Goal: Task Accomplishment & Management: Manage account settings

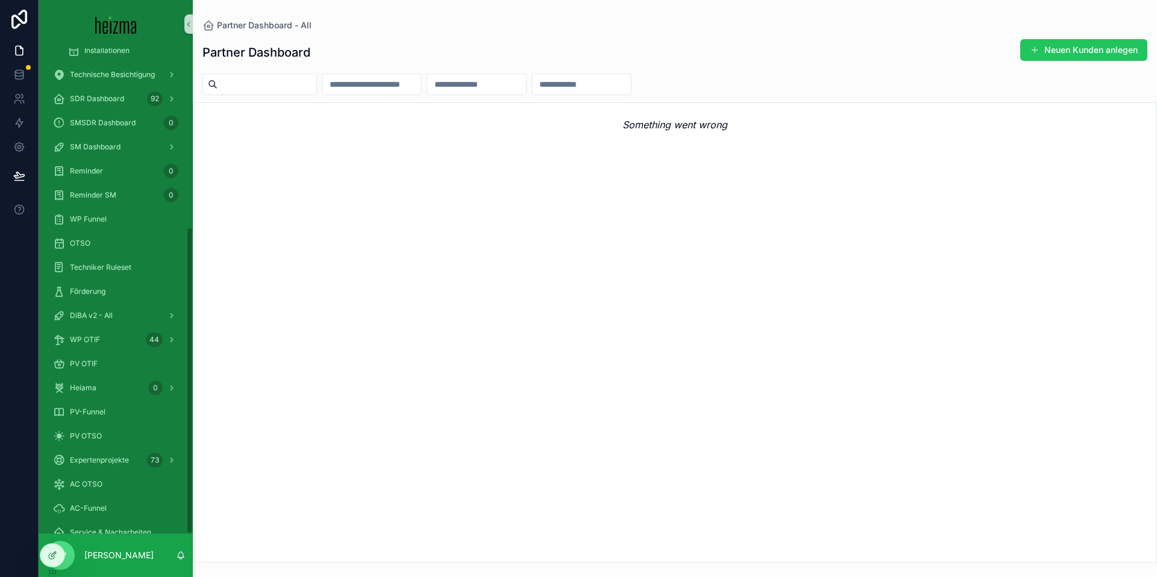
scroll to position [283, 0]
click at [55, 562] on div at bounding box center [52, 555] width 24 height 23
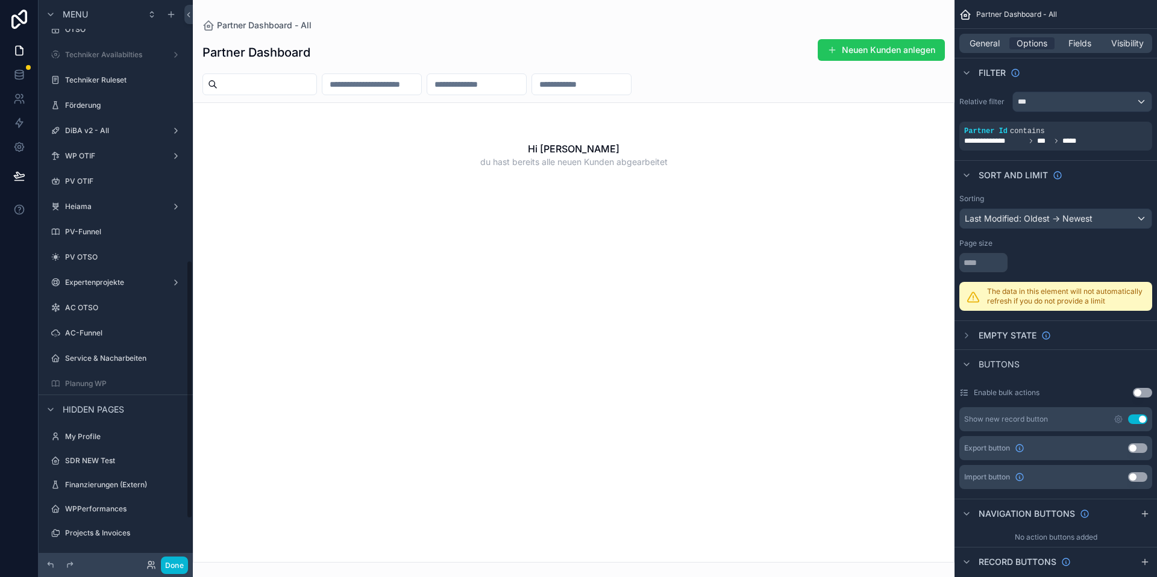
drag, startPoint x: 98, startPoint y: 377, endPoint x: 77, endPoint y: 380, distance: 21.3
click at [99, 379] on div "Planung WP" at bounding box center [124, 384] width 118 height 10
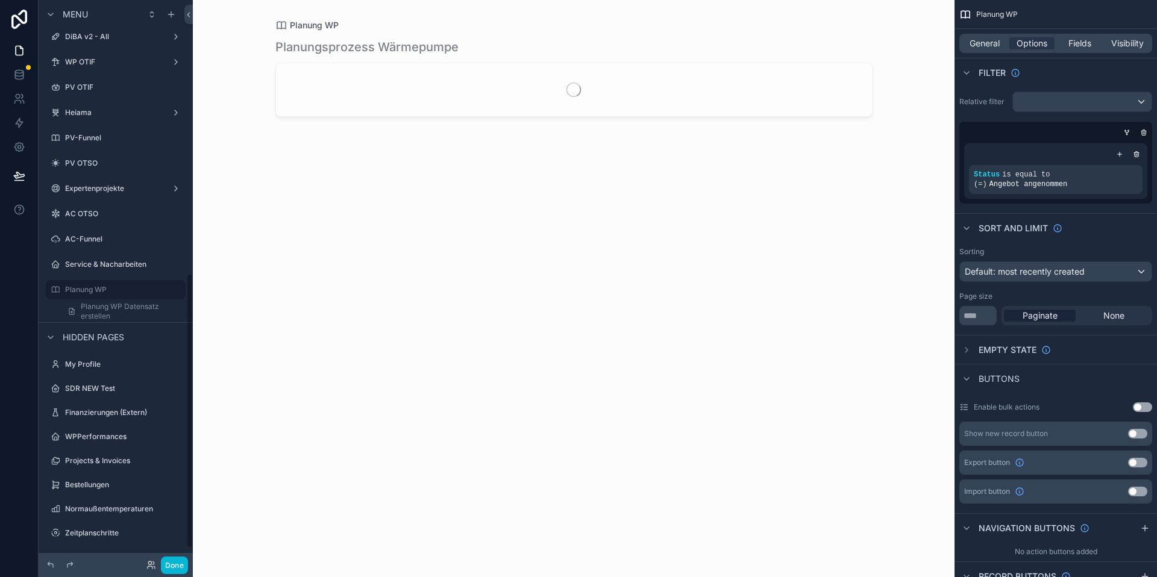
scroll to position [559, 0]
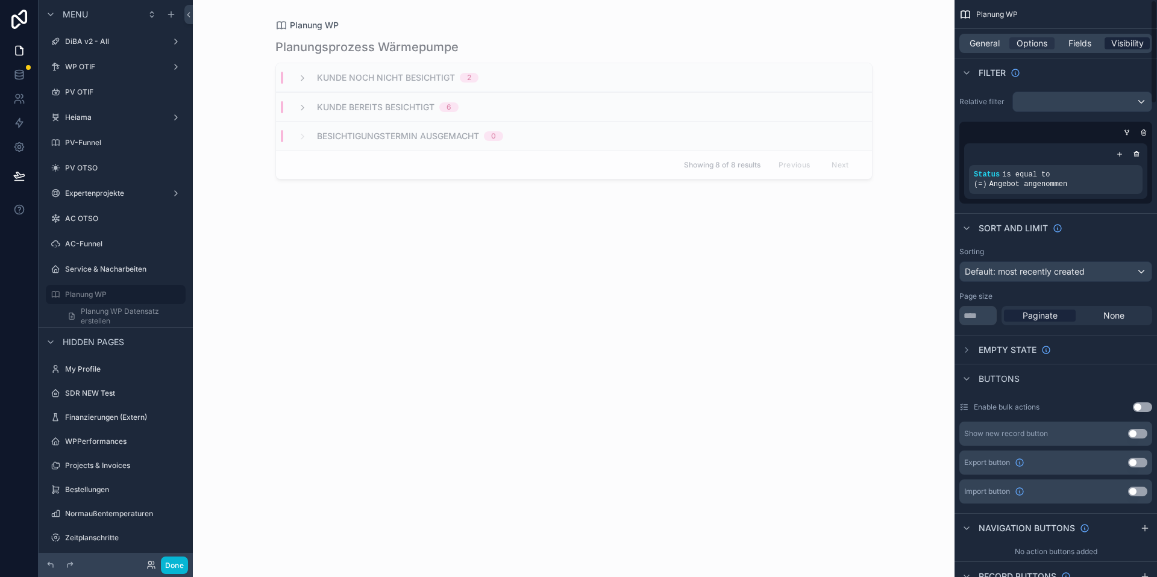
click at [1127, 37] on span "Visibility" at bounding box center [1127, 43] width 33 height 12
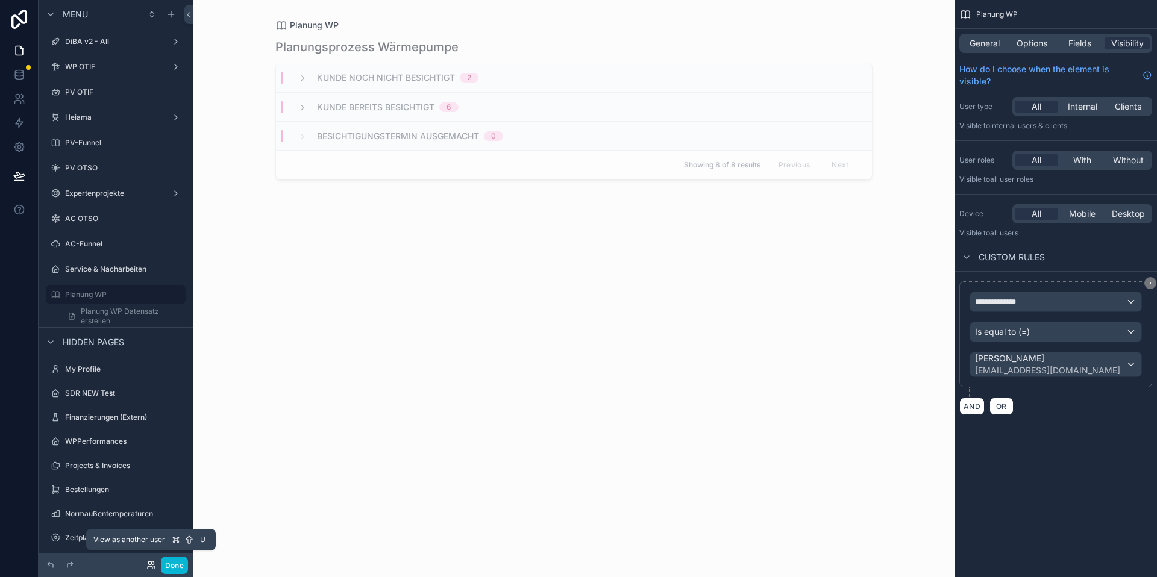
click at [154, 560] on icon at bounding box center [151, 565] width 10 height 10
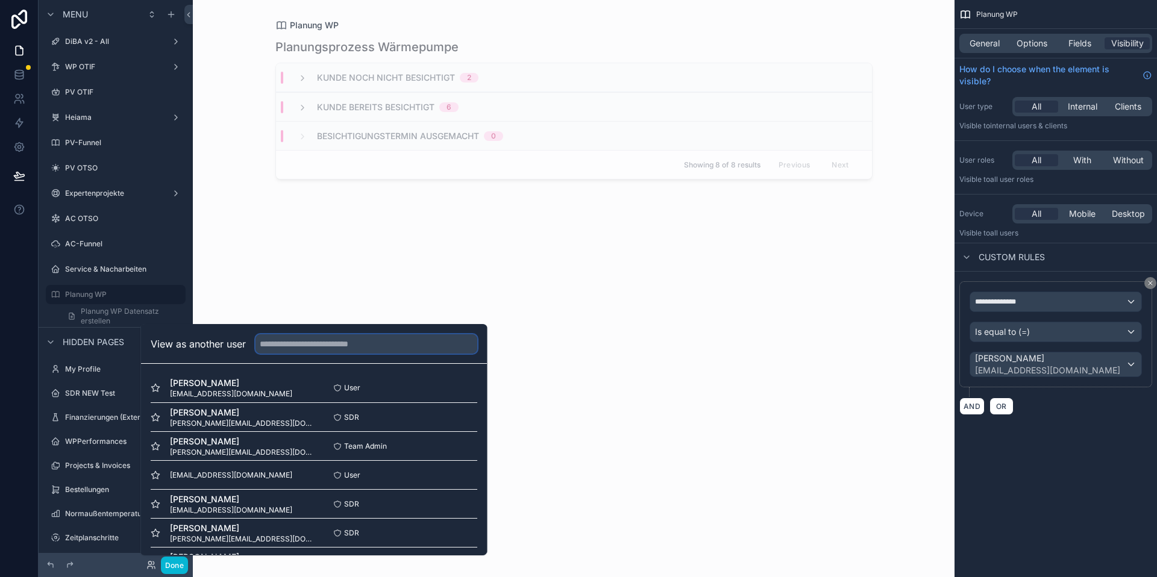
click at [346, 344] on input "text" at bounding box center [367, 343] width 222 height 19
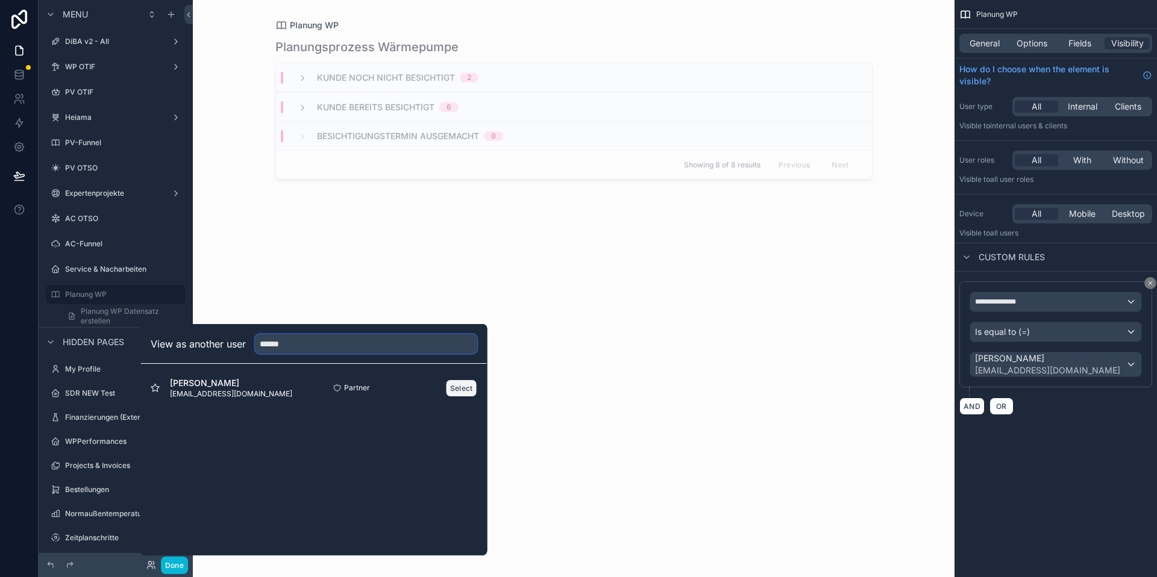
type input "******"
click at [456, 387] on button "Select" at bounding box center [461, 388] width 31 height 17
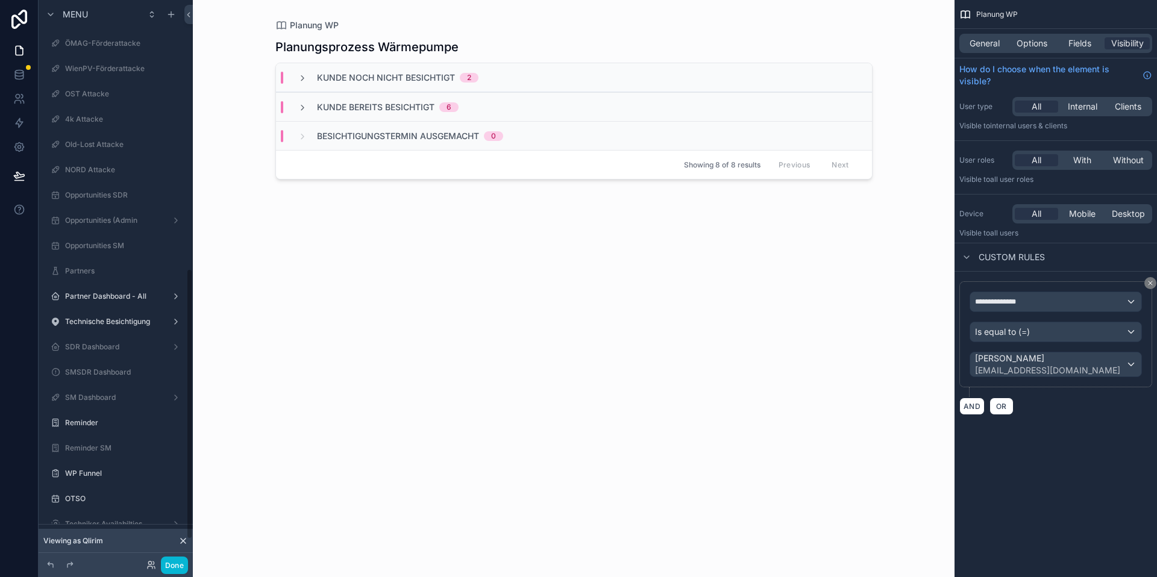
scroll to position [559, 0]
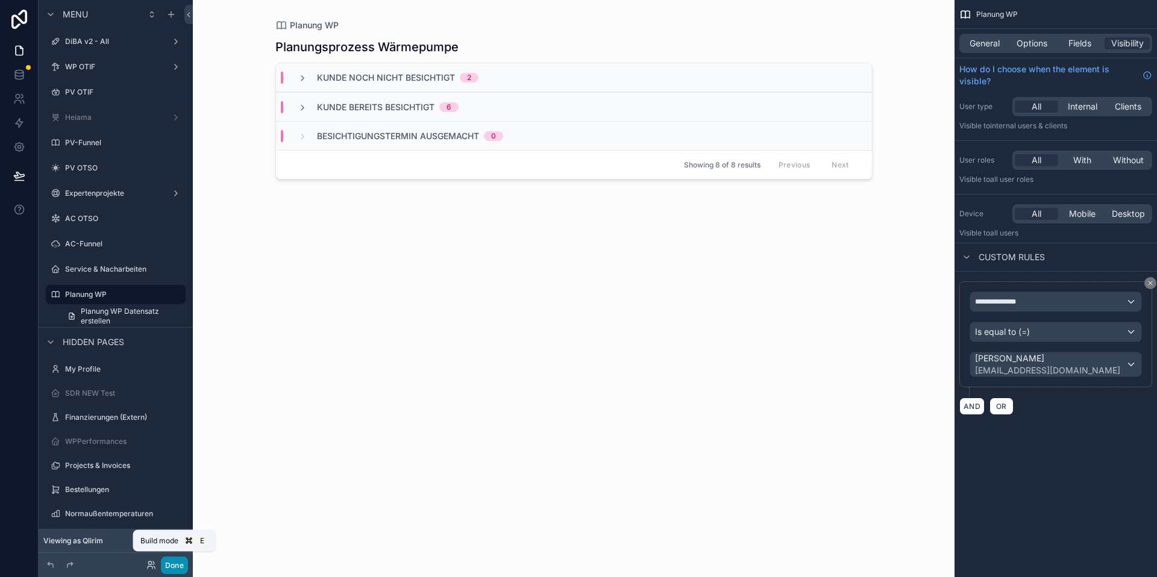
click at [181, 562] on button "Done" at bounding box center [174, 565] width 27 height 17
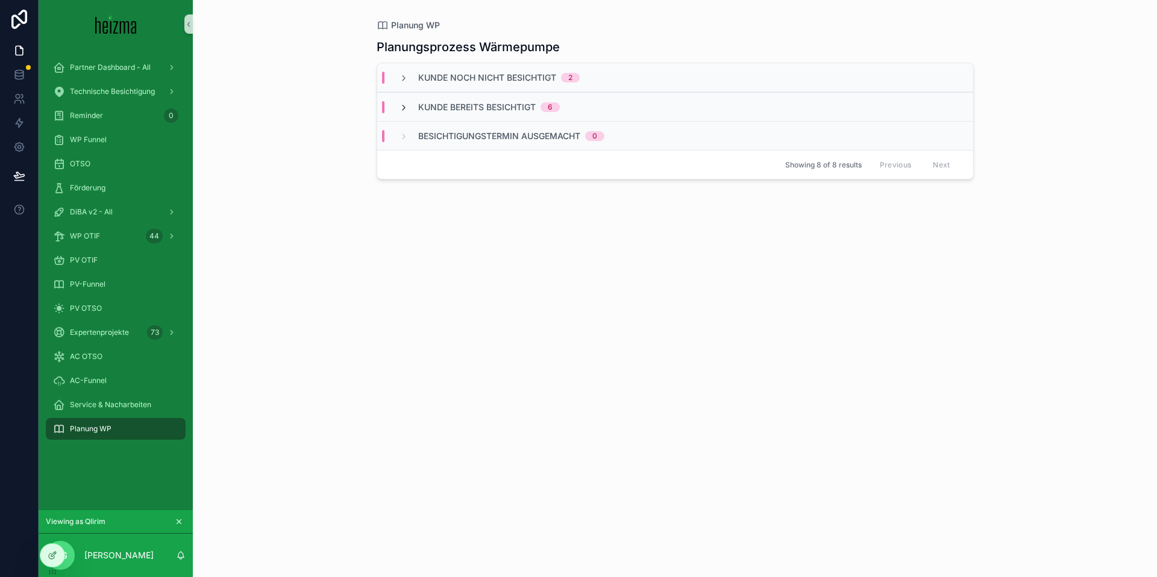
click at [401, 111] on icon "scrollable content" at bounding box center [404, 108] width 10 height 10
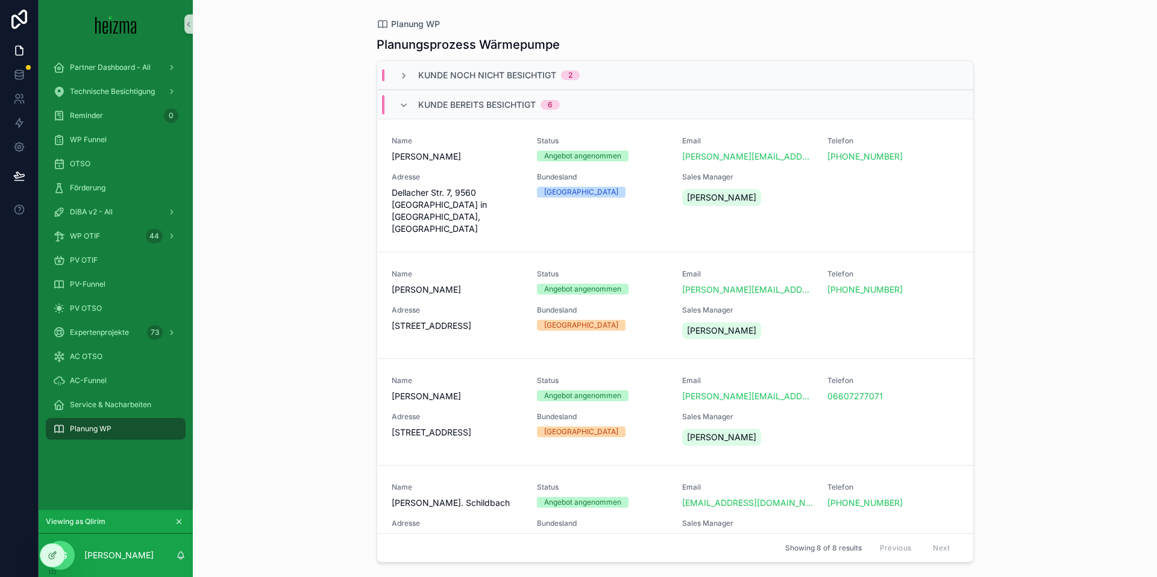
click at [398, 81] on div "Kunde noch nicht besichtigt 2" at bounding box center [675, 75] width 596 height 29
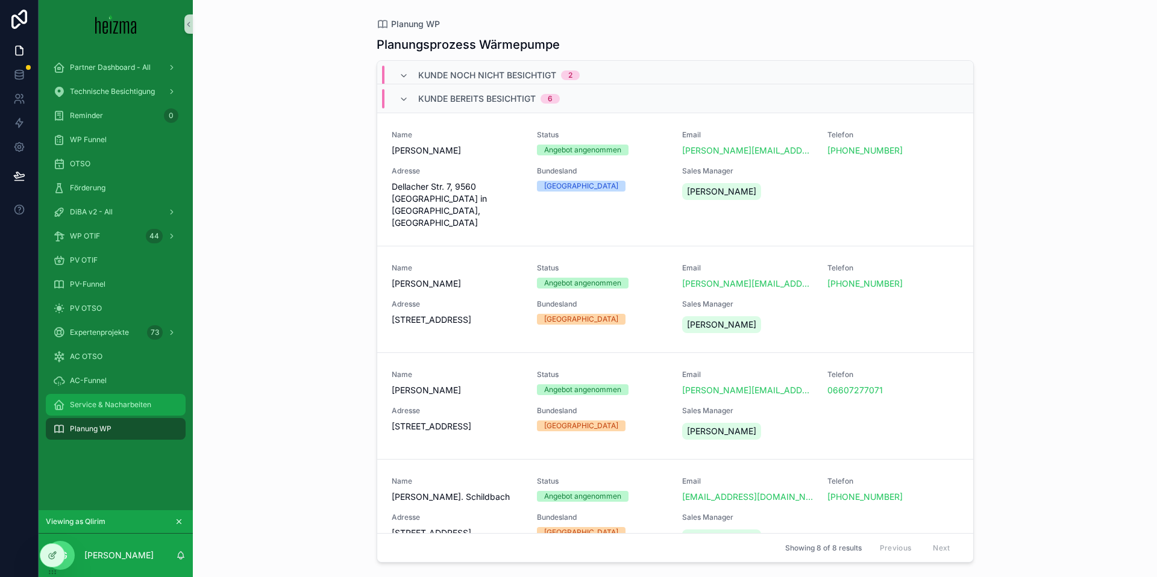
scroll to position [219, 0]
click at [424, 186] on span "Dellacher Str. 7, 9560 [GEOGRAPHIC_DATA] in [GEOGRAPHIC_DATA], [GEOGRAPHIC_DATA]" at bounding box center [457, 205] width 131 height 48
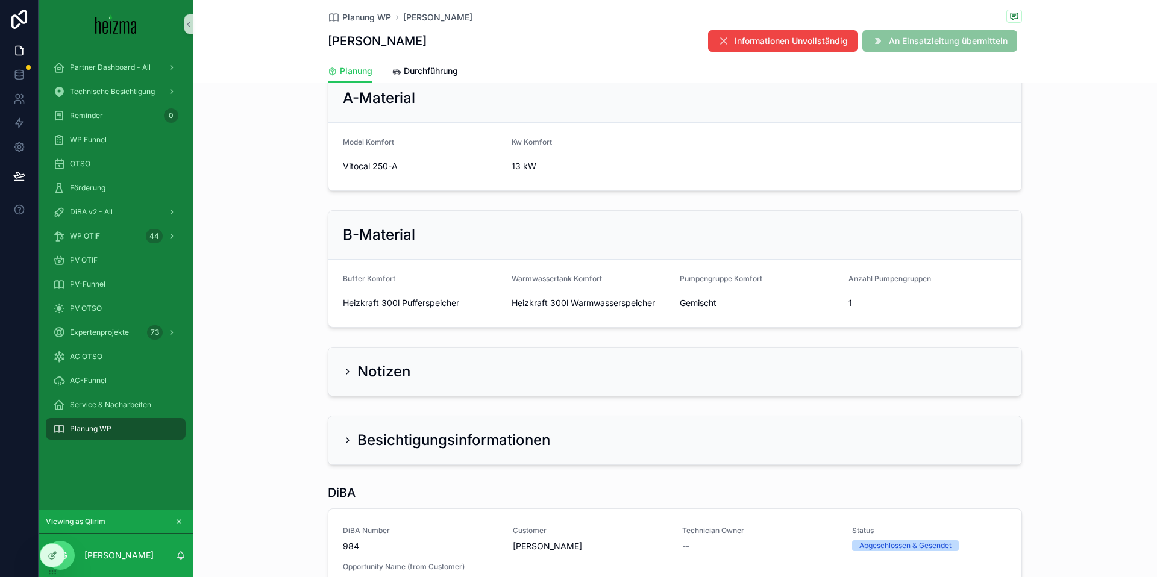
scroll to position [512, 0]
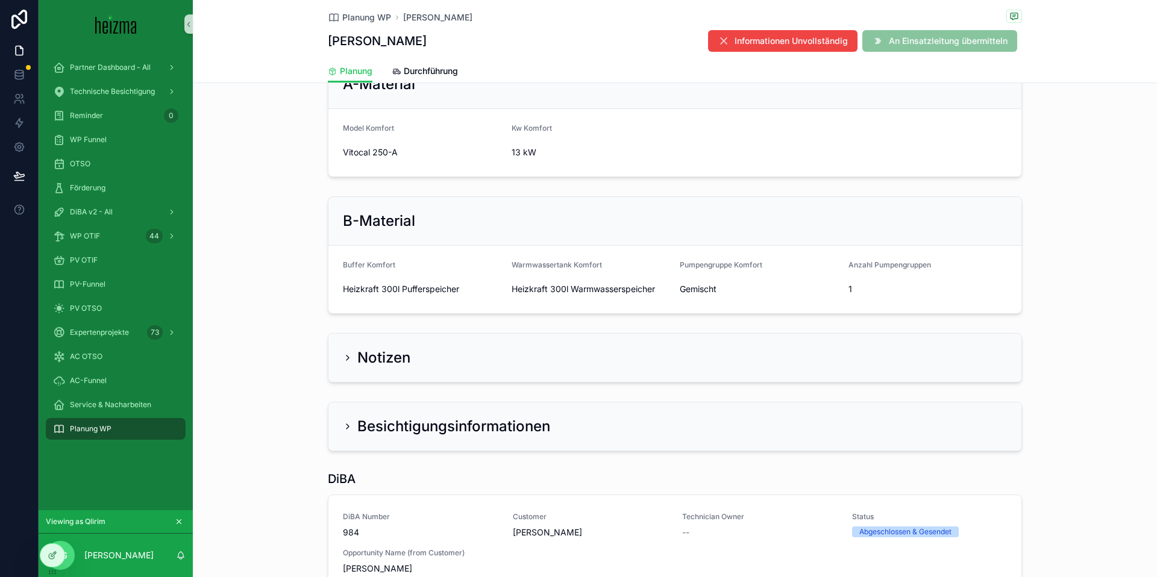
click at [363, 348] on h2 "Notizen" at bounding box center [383, 357] width 53 height 19
click at [350, 353] on icon "scrollable content" at bounding box center [348, 358] width 10 height 10
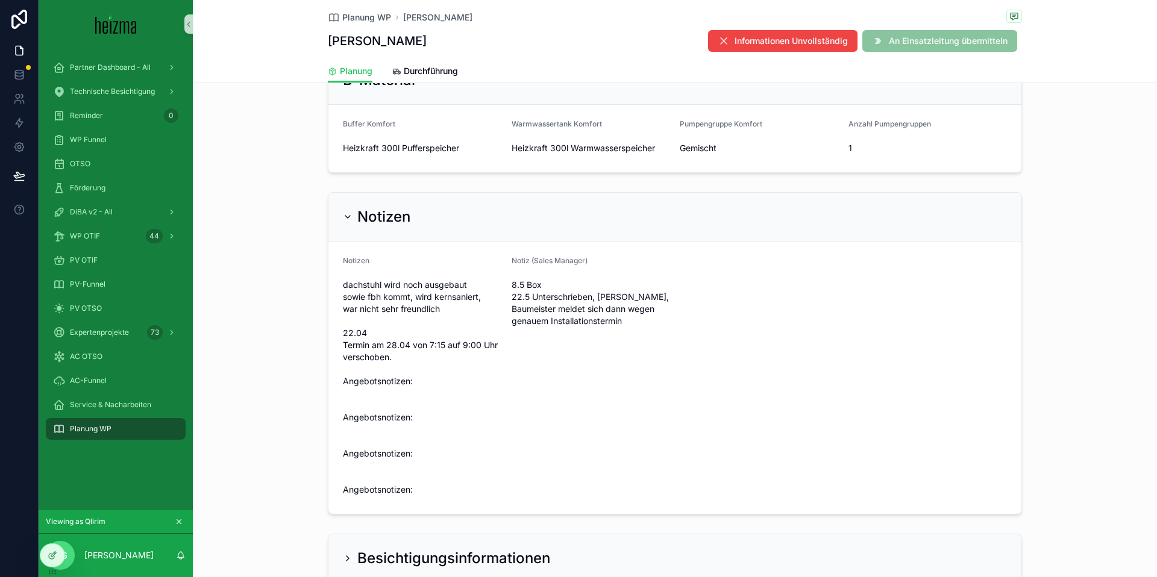
scroll to position [655, 0]
click at [345, 210] on icon "scrollable content" at bounding box center [348, 215] width 10 height 10
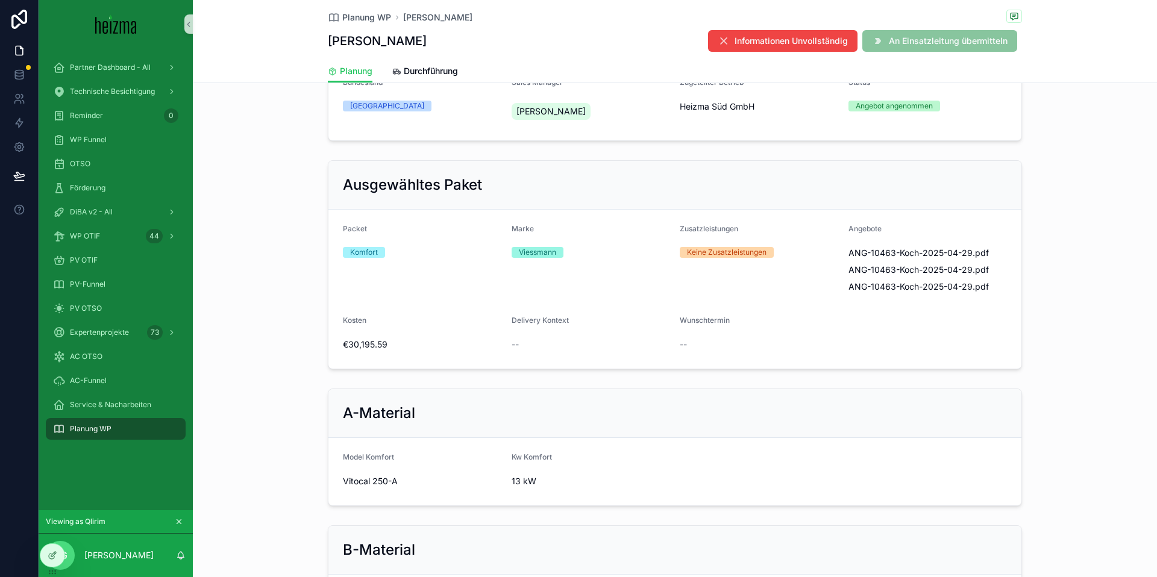
scroll to position [181, 0]
click at [531, 317] on span "Delivery Kontext" at bounding box center [540, 321] width 57 height 9
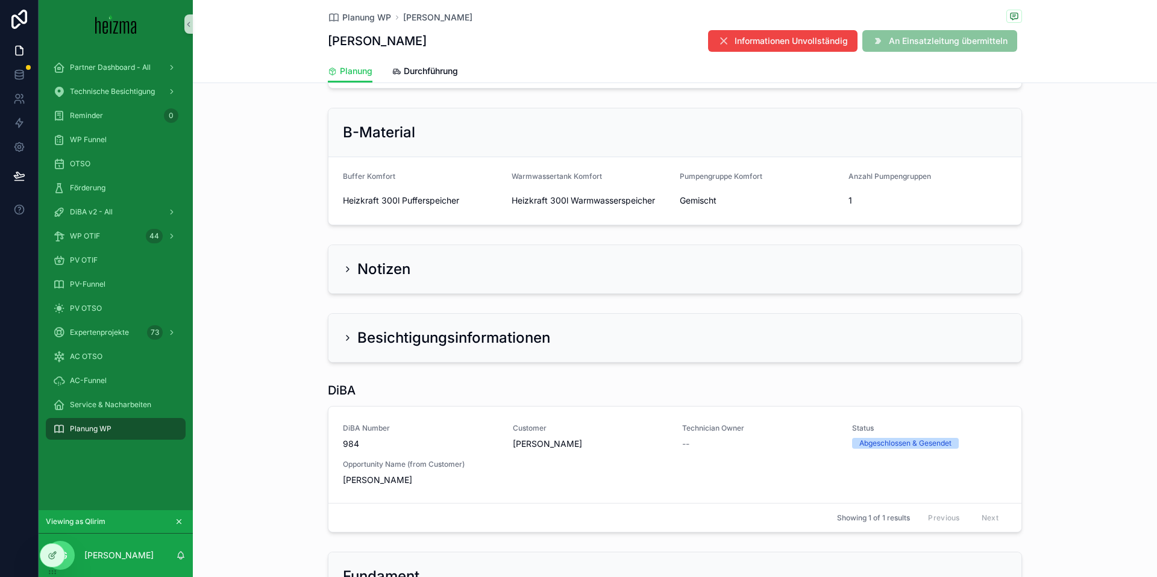
scroll to position [609, 0]
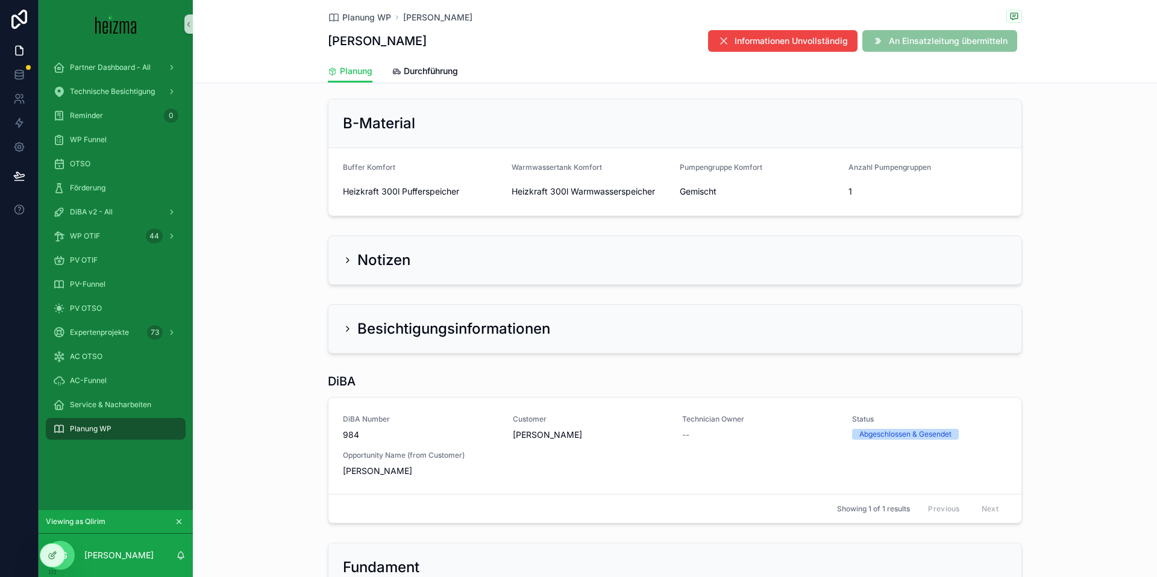
click at [350, 324] on icon "scrollable content" at bounding box center [348, 329] width 10 height 10
click at [351, 324] on icon "scrollable content" at bounding box center [348, 329] width 10 height 10
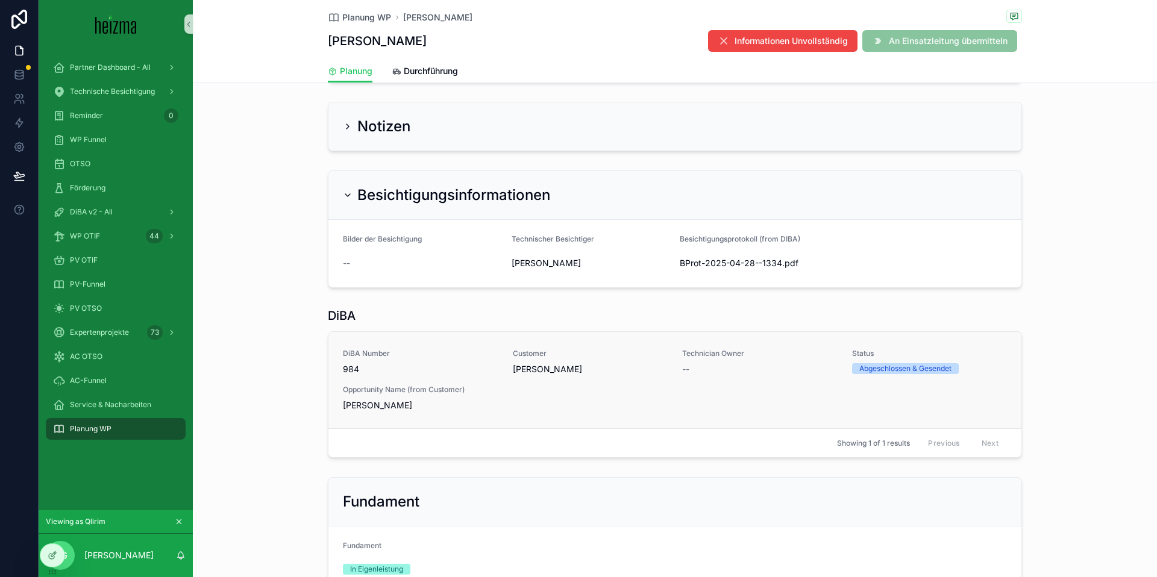
scroll to position [745, 0]
click at [448, 350] on div "DiBA Number 984 Customer [PERSON_NAME] Technician Owner -- Status Abgeschlossen…" at bounding box center [675, 378] width 664 height 63
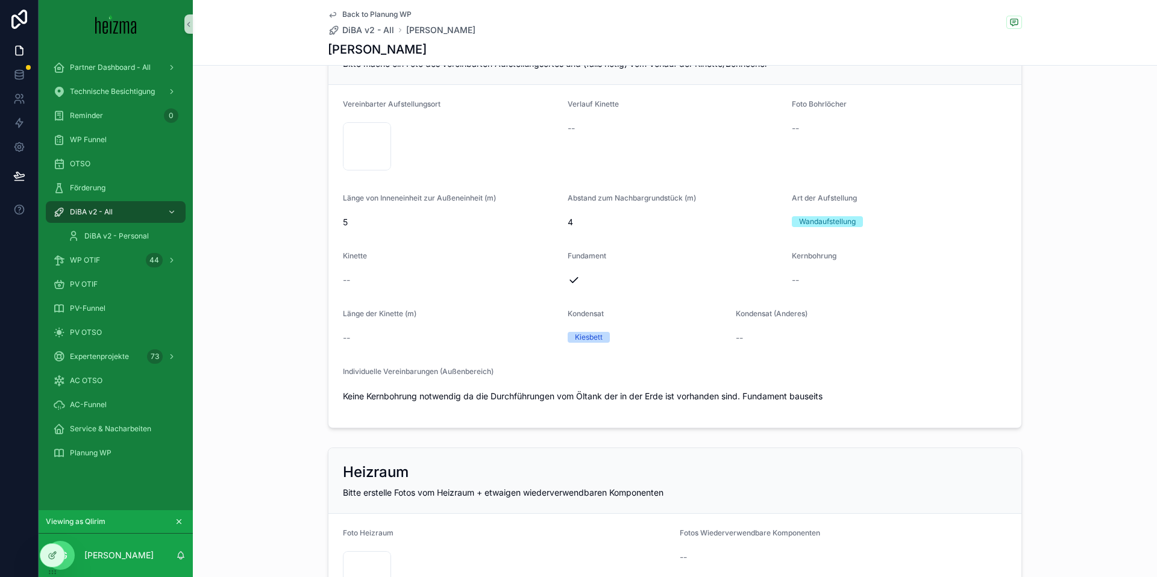
scroll to position [1442, 0]
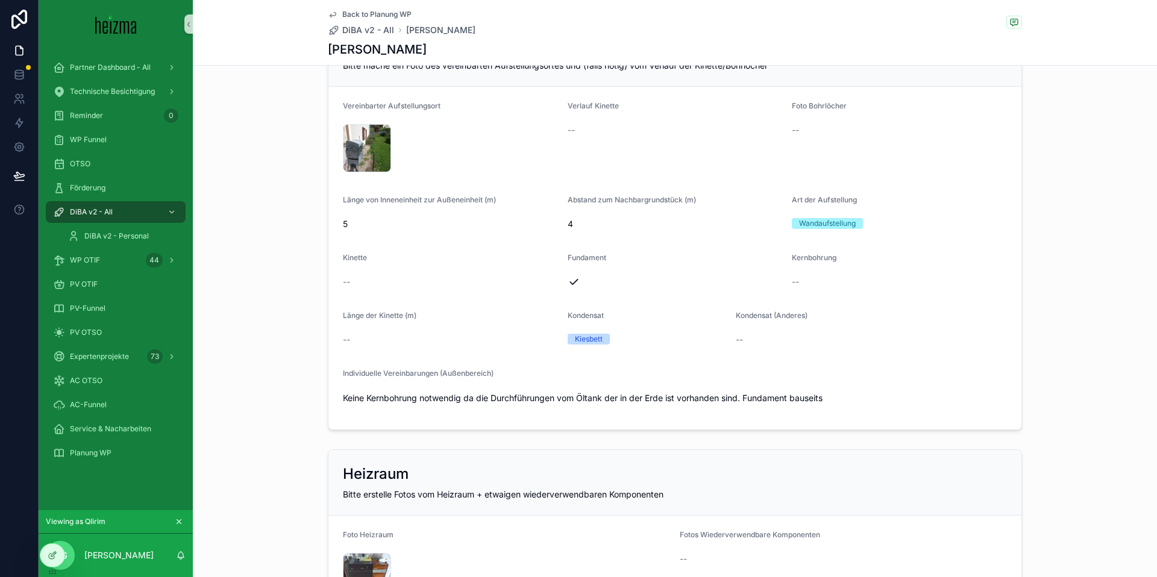
click at [359, 15] on span "Back to Planung WP" at bounding box center [376, 15] width 69 height 10
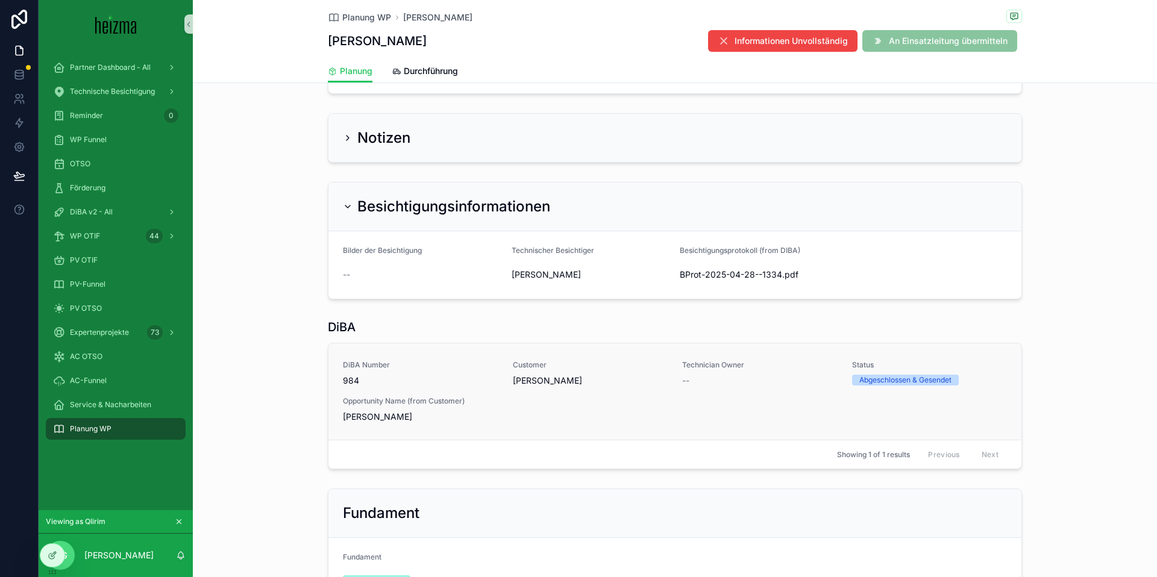
scroll to position [725, 0]
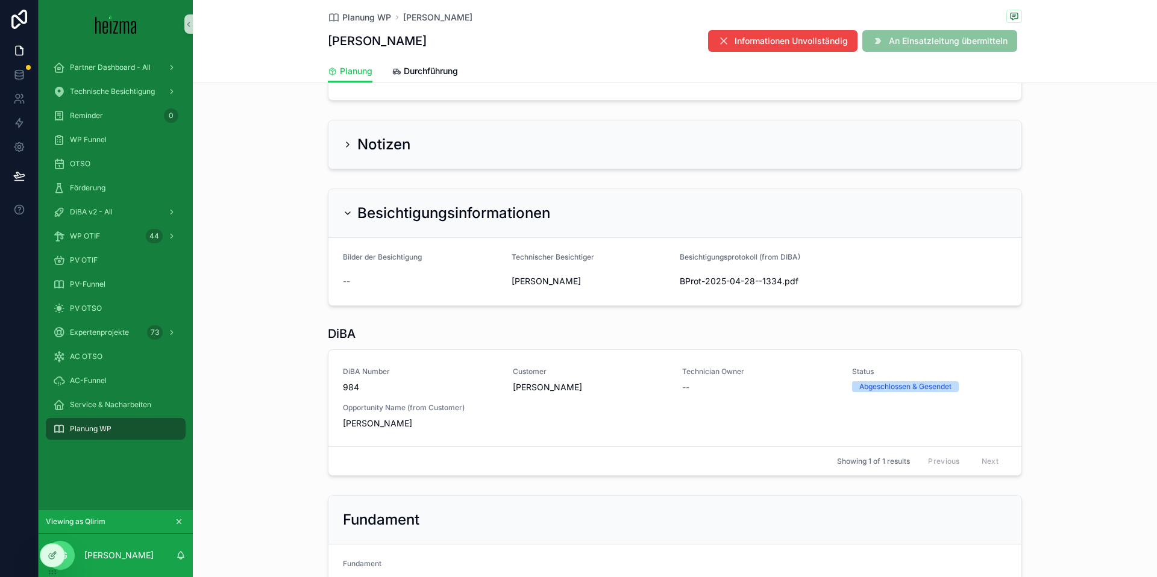
click at [348, 209] on icon "scrollable content" at bounding box center [348, 214] width 10 height 10
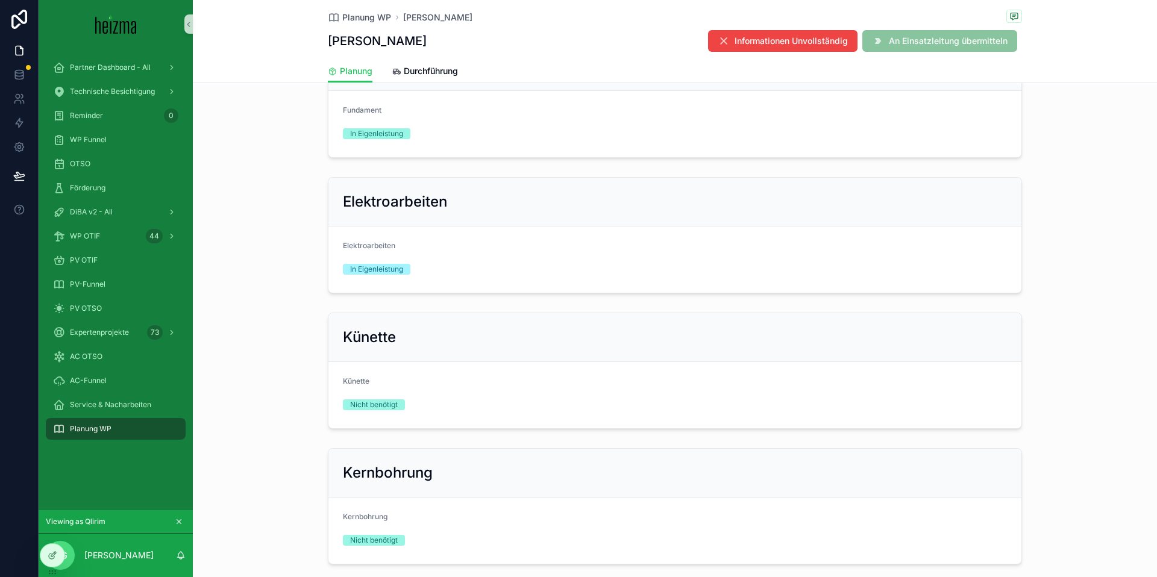
scroll to position [1110, 0]
click at [380, 18] on span "Planung WP" at bounding box center [366, 17] width 49 height 12
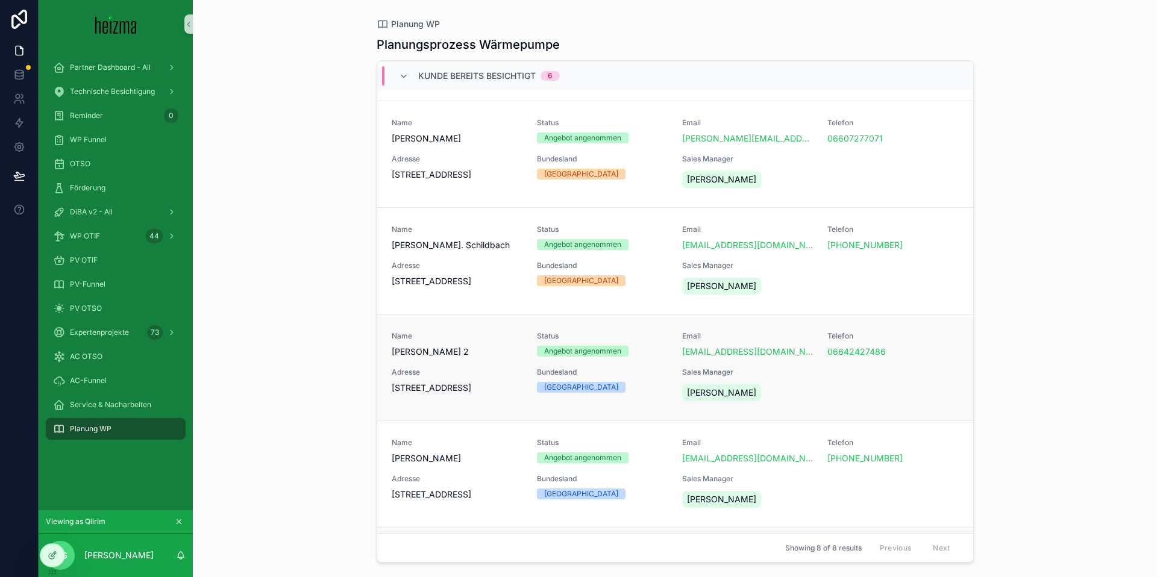
scroll to position [473, 0]
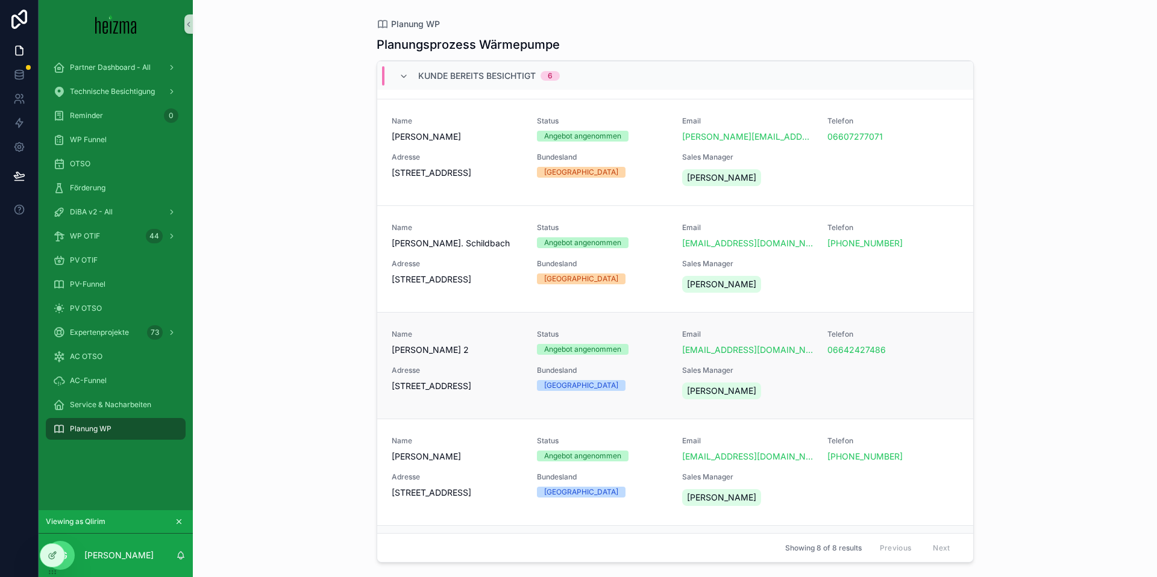
click at [485, 366] on span "Adresse" at bounding box center [457, 371] width 131 height 10
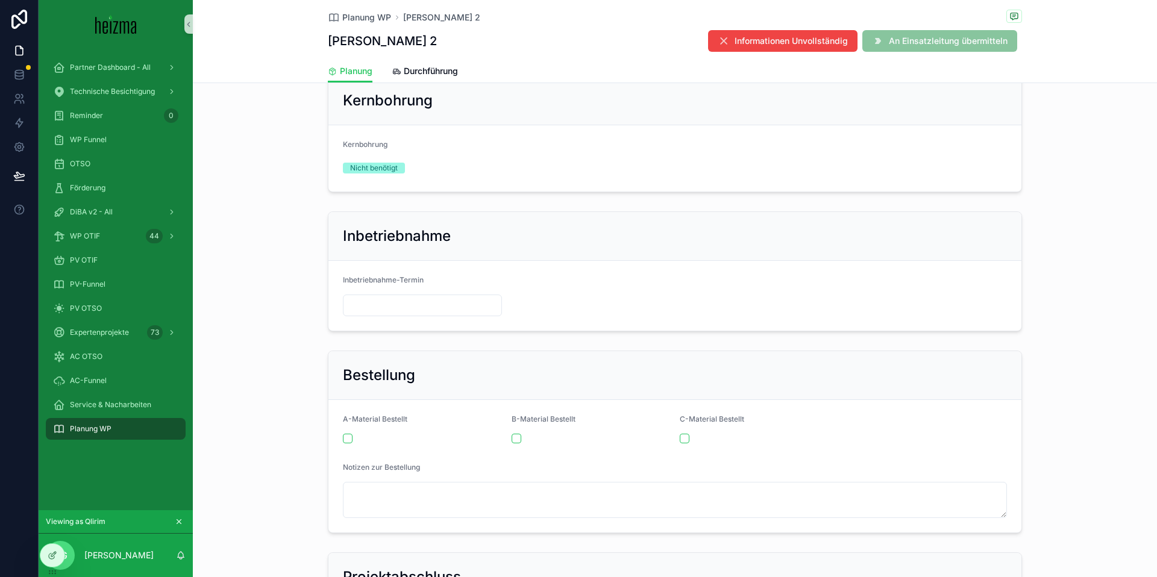
scroll to position [1270, 0]
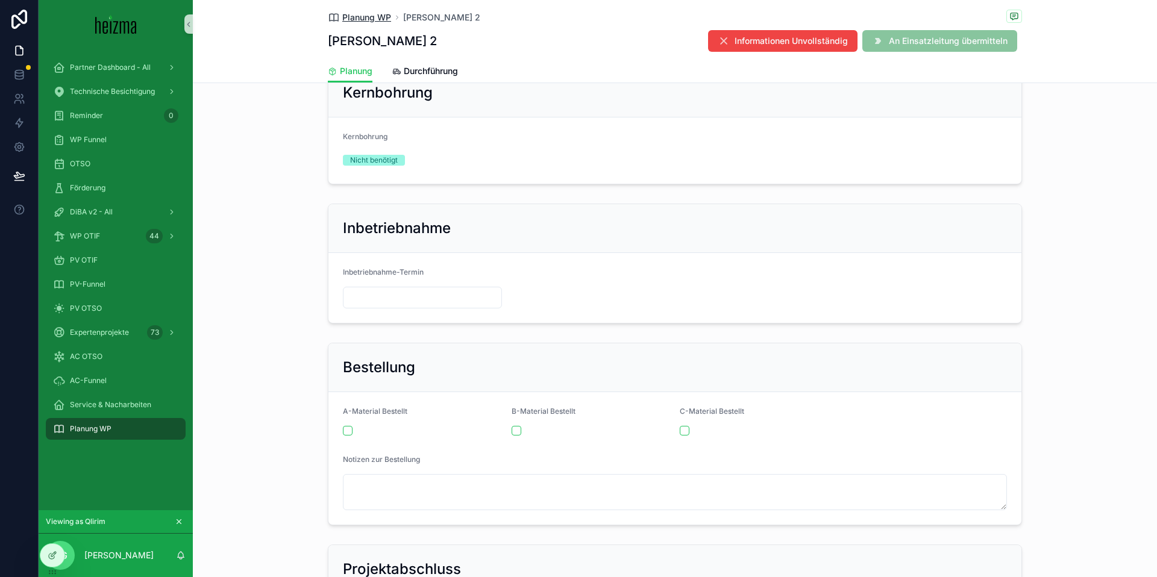
click at [381, 23] on span "Planung WP" at bounding box center [366, 17] width 49 height 12
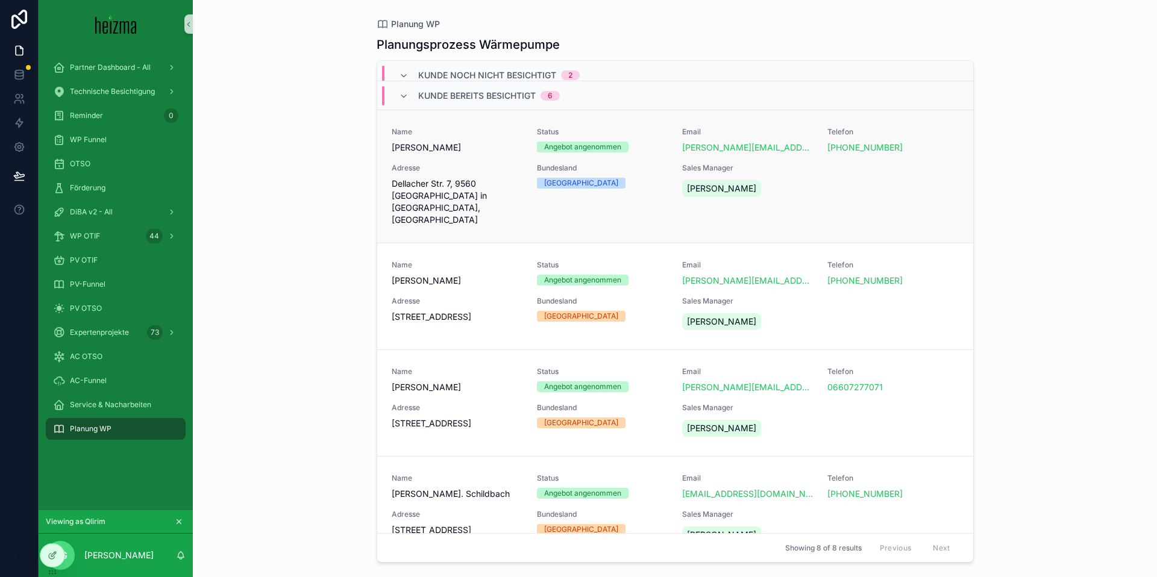
scroll to position [259, 0]
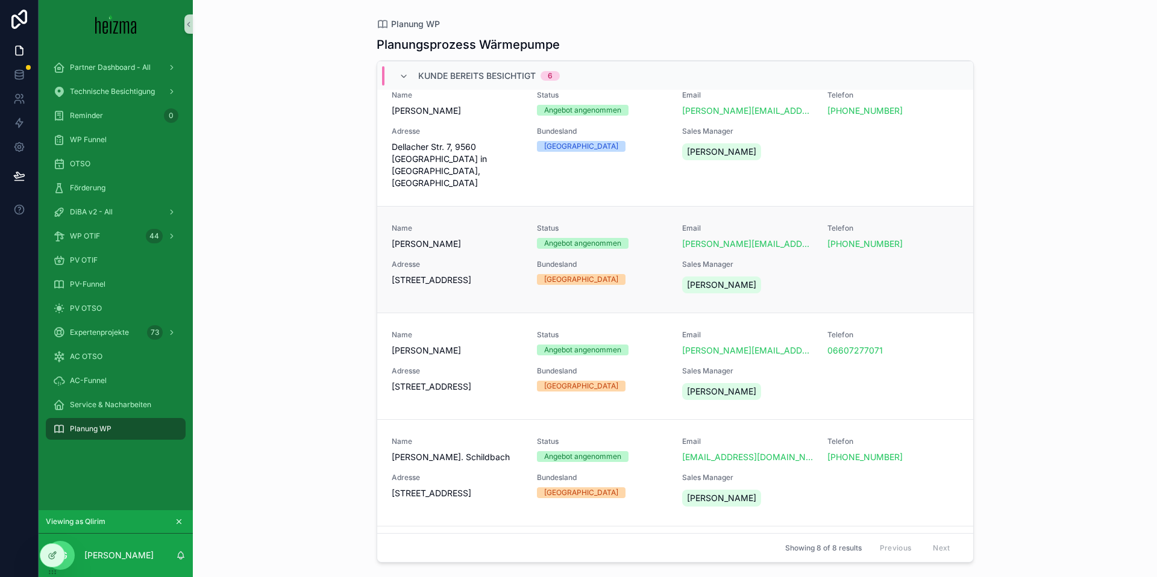
click at [470, 247] on div "Name [PERSON_NAME] Status Angebot angenommen Email [EMAIL_ADDRESS][DOMAIN_NAME]…" at bounding box center [675, 260] width 567 height 72
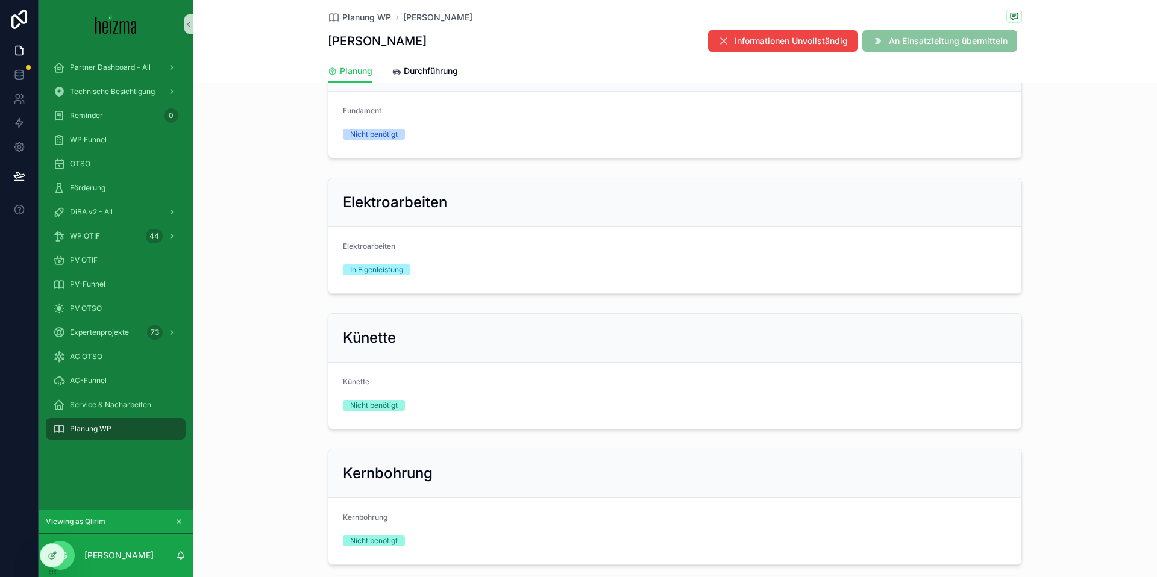
scroll to position [1390, 0]
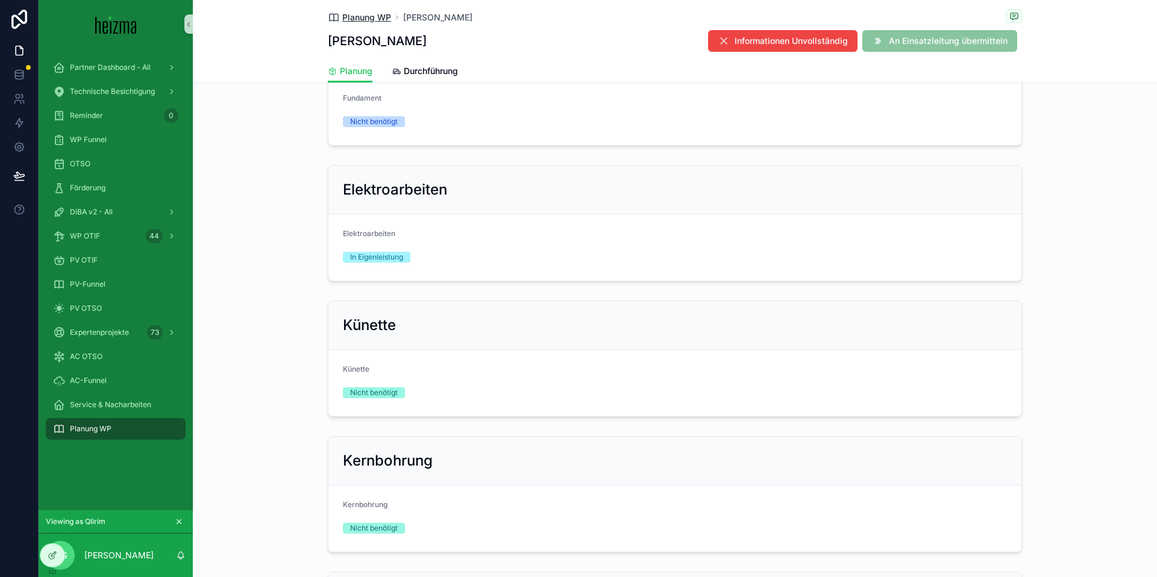
click at [370, 17] on span "Planung WP" at bounding box center [366, 17] width 49 height 12
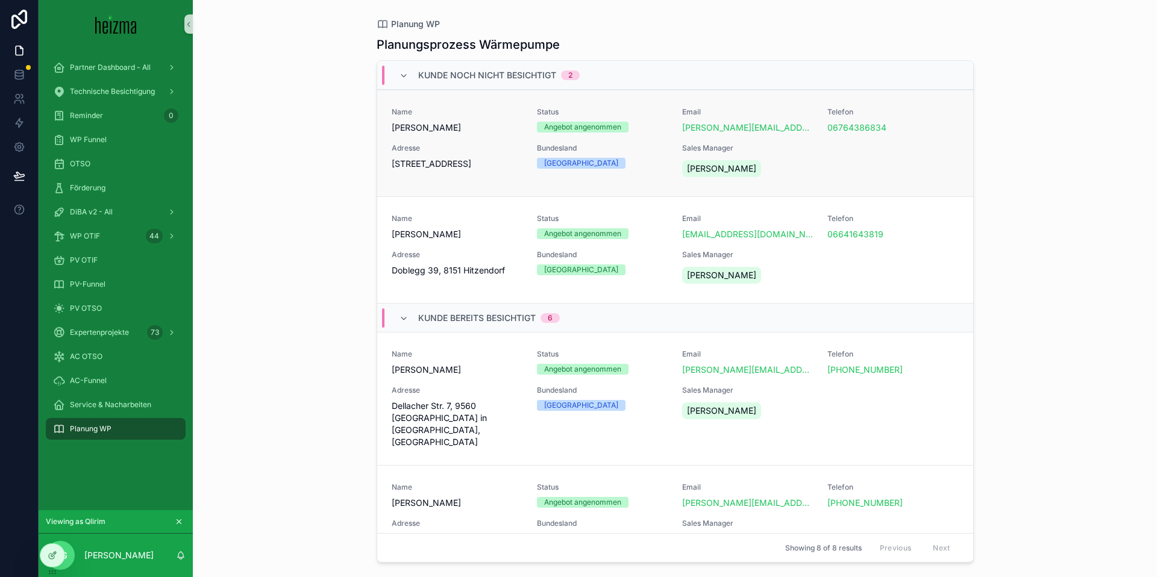
click at [455, 170] on span "[STREET_ADDRESS]" at bounding box center [457, 164] width 131 height 12
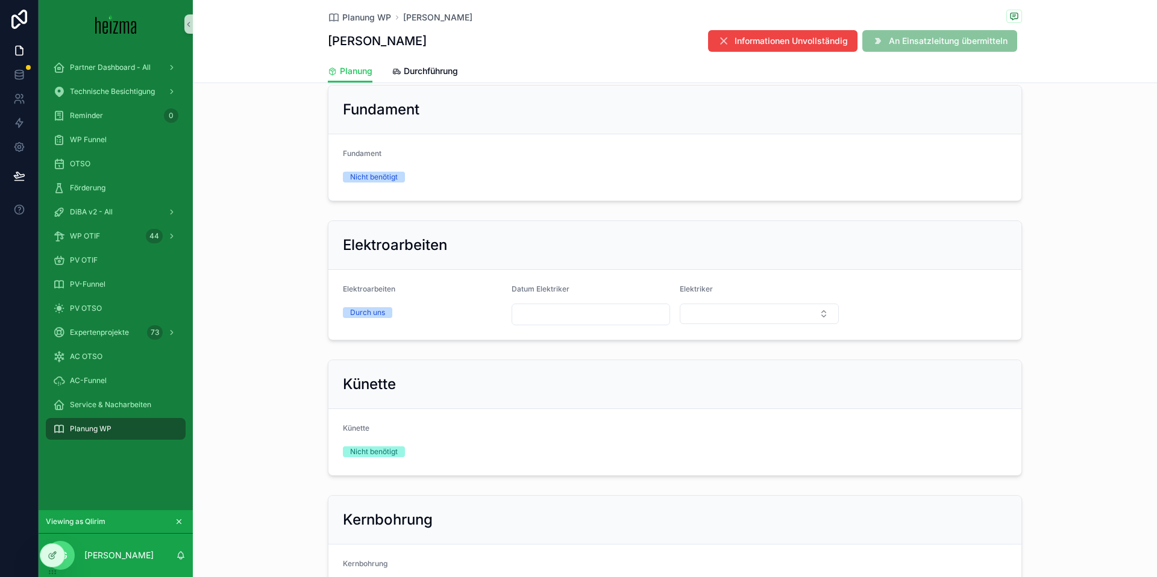
scroll to position [1015, 0]
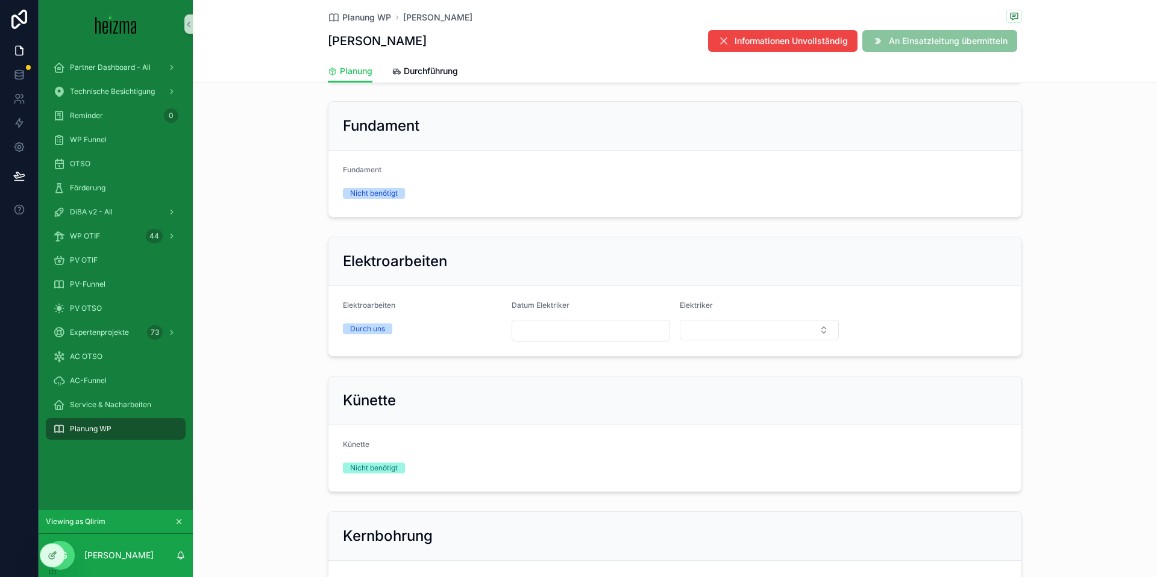
click at [594, 328] on input "scrollable content" at bounding box center [591, 330] width 158 height 17
click at [783, 331] on button "Select Button" at bounding box center [759, 330] width 159 height 20
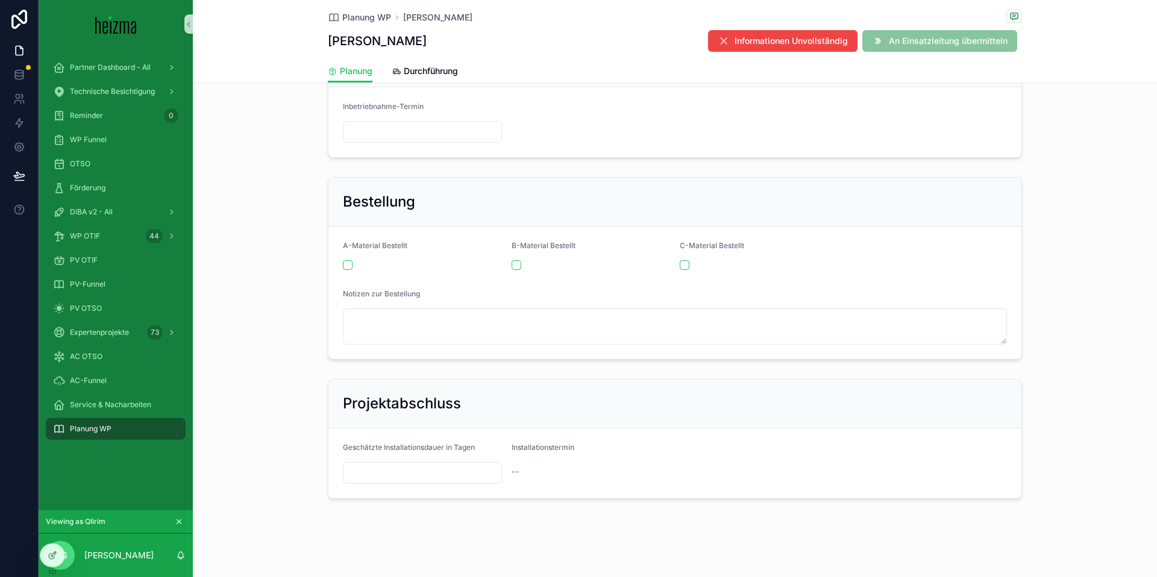
scroll to position [1628, 0]
click at [769, 43] on span "Informationen Unvollständig" at bounding box center [791, 41] width 113 height 12
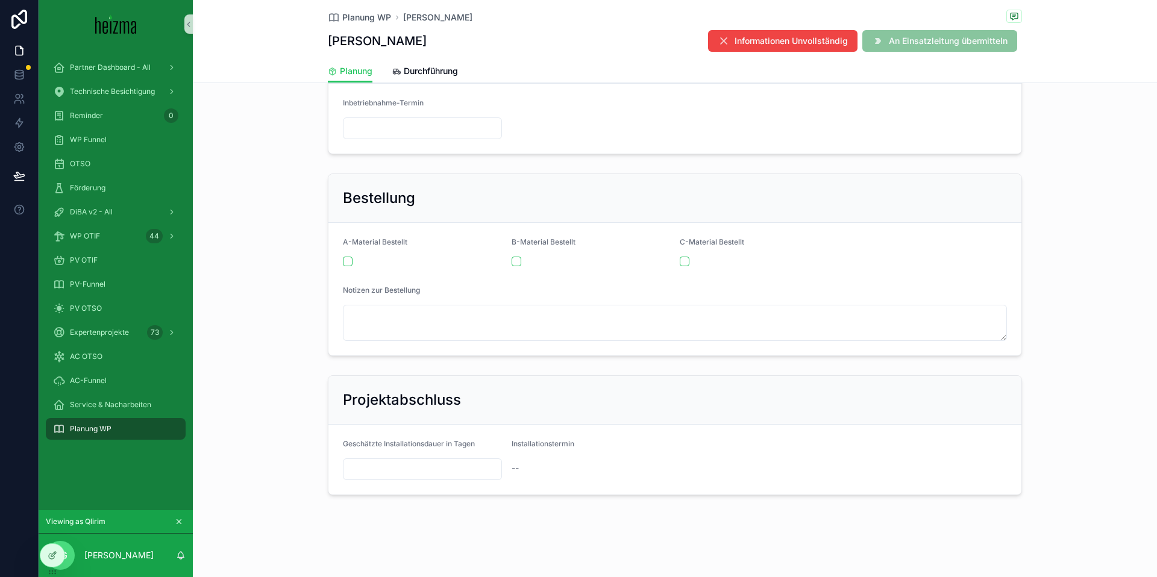
click at [769, 43] on span "Informationen Unvollständig" at bounding box center [791, 41] width 113 height 12
click at [245, 426] on div "Projektabschluss Geschätzte Installationsdauer in Tagen Installationstermin --" at bounding box center [675, 436] width 964 height 130
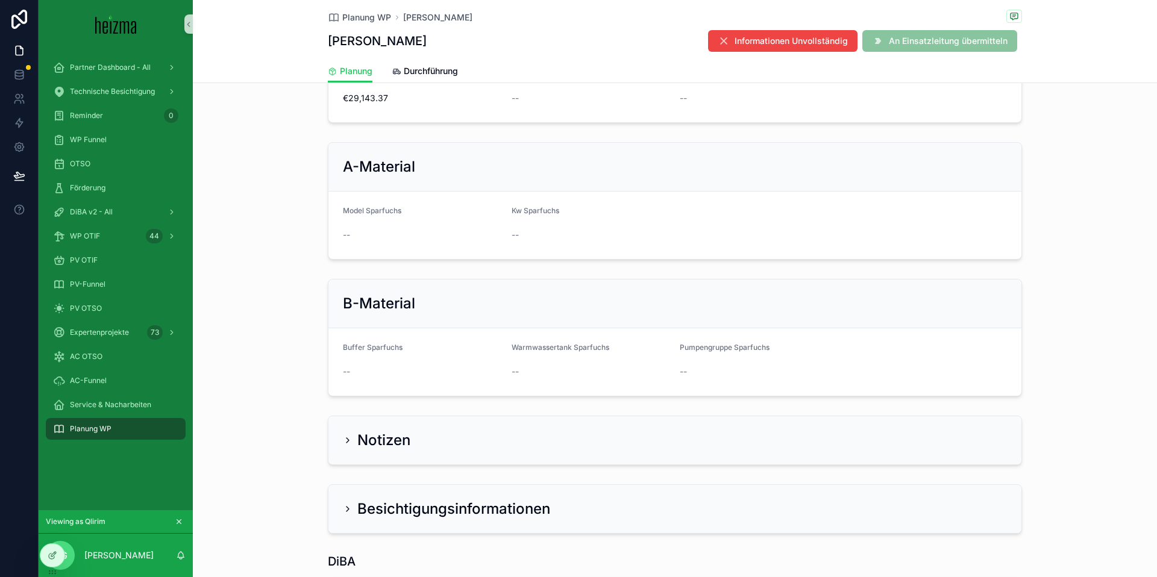
scroll to position [394, 0]
